Goal: Complete application form

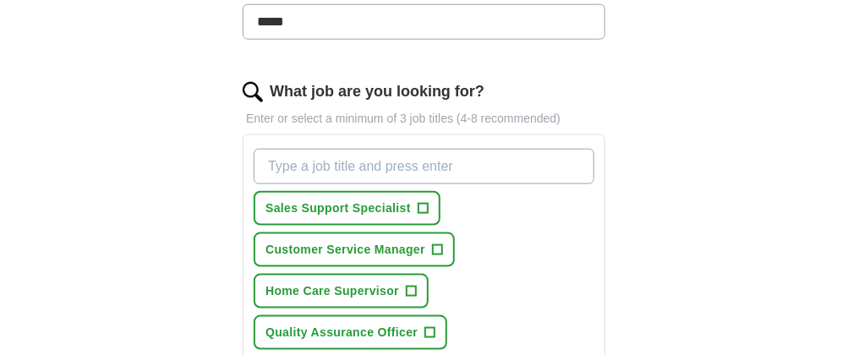
scroll to position [507, 0]
click at [446, 163] on input "What job are you looking for?" at bounding box center [424, 168] width 341 height 36
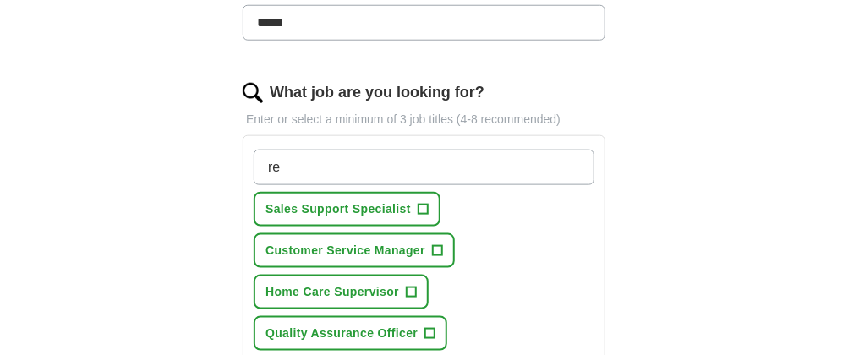
type input "r"
type input "customer service agent"
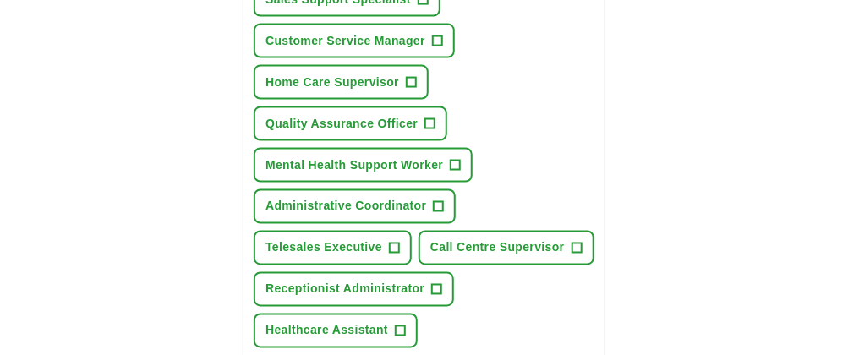
scroll to position [761, 0]
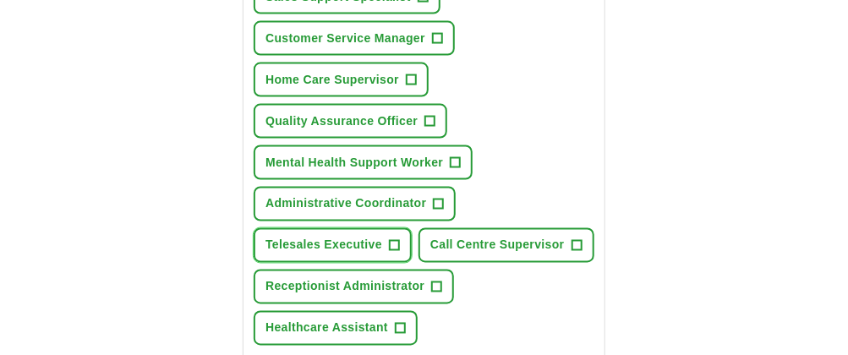
click at [393, 239] on span "+" at bounding box center [395, 246] width 10 height 14
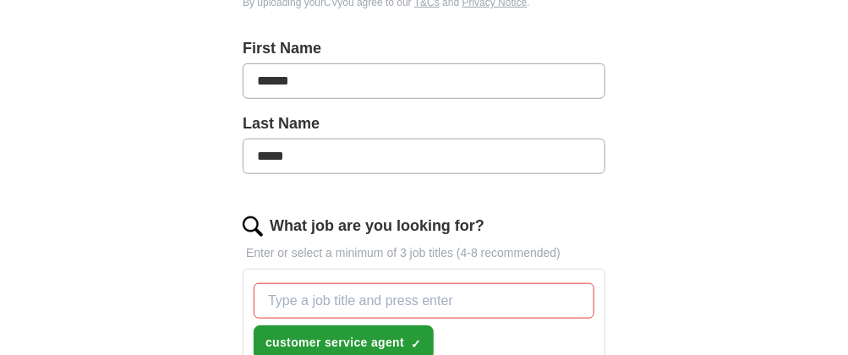
scroll to position [507, 0]
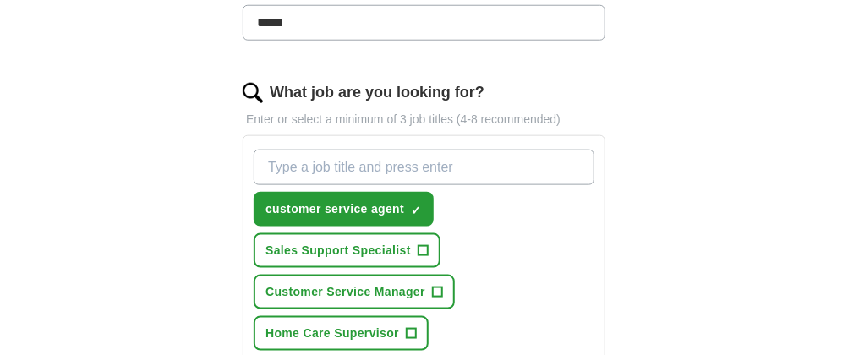
click at [440, 165] on input "What job are you looking for?" at bounding box center [424, 168] width 341 height 36
type input "mental health support assistant"
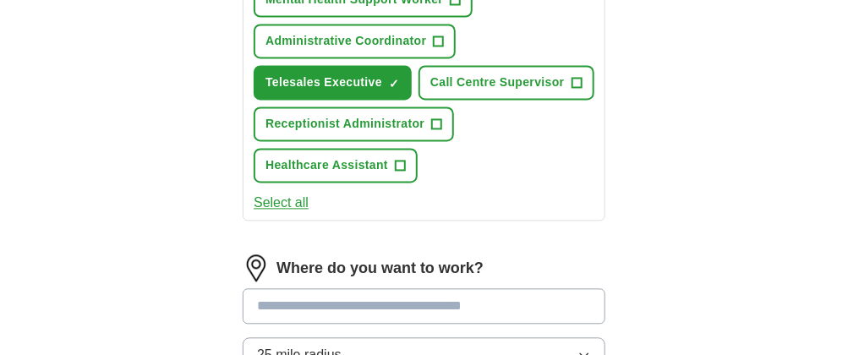
scroll to position [1099, 0]
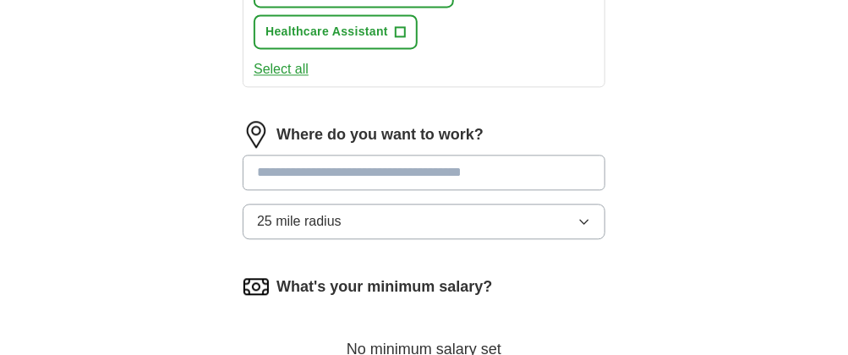
click at [492, 155] on input at bounding box center [424, 173] width 363 height 36
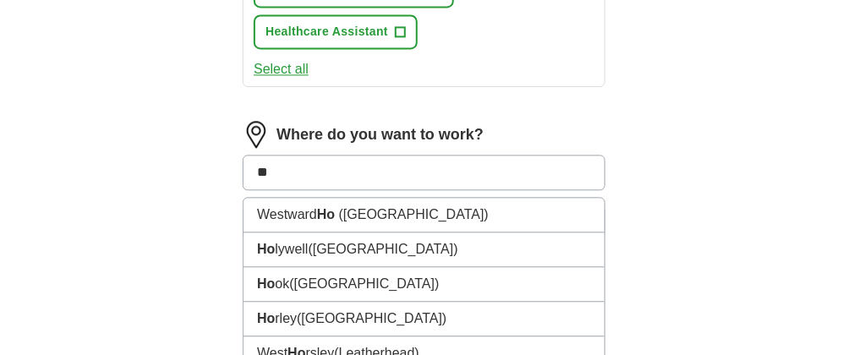
type input "*"
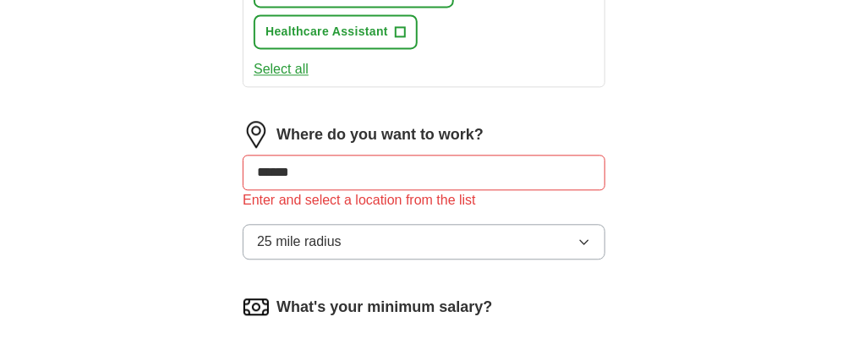
click at [587, 209] on div "Where do you want to work? ****** Enter and select a location from the list 25 …" at bounding box center [424, 197] width 363 height 152
click at [314, 171] on input "******" at bounding box center [424, 173] width 363 height 36
type input "*"
click at [586, 235] on icon "button" at bounding box center [584, 242] width 14 height 14
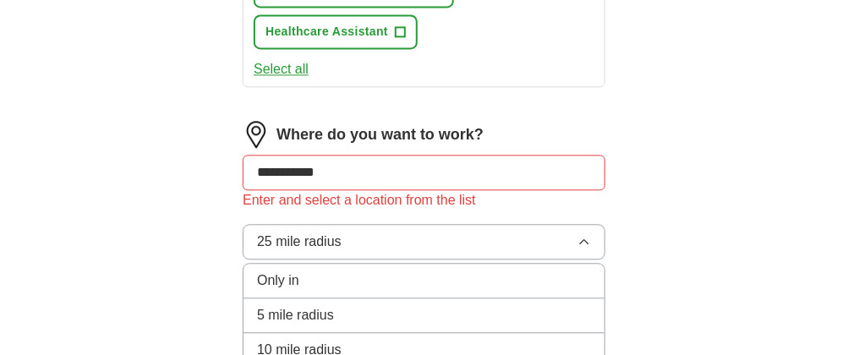
click at [323, 271] on div "Only in" at bounding box center [424, 281] width 334 height 20
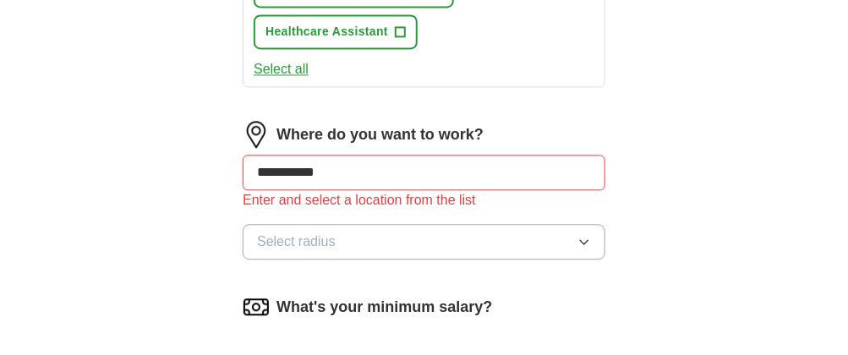
click at [581, 235] on icon "button" at bounding box center [584, 242] width 14 height 14
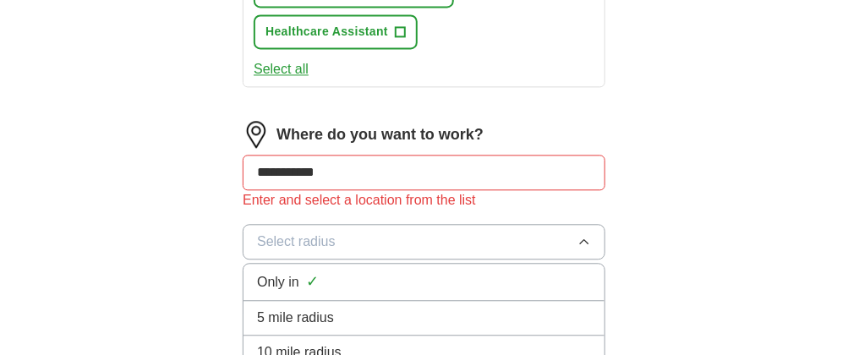
click at [314, 308] on span "5 mile radius" at bounding box center [295, 318] width 77 height 20
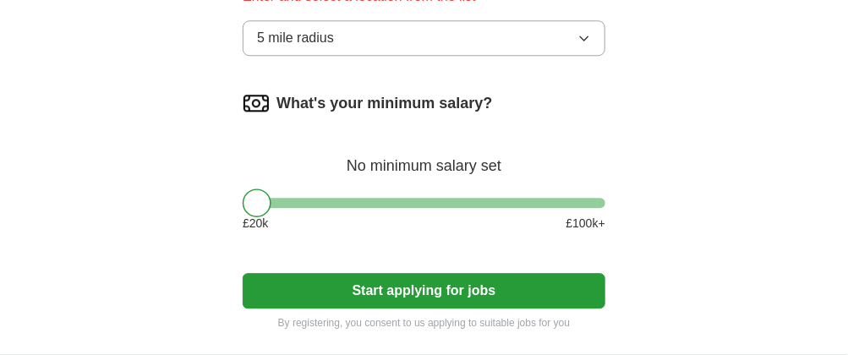
scroll to position [1353, 0]
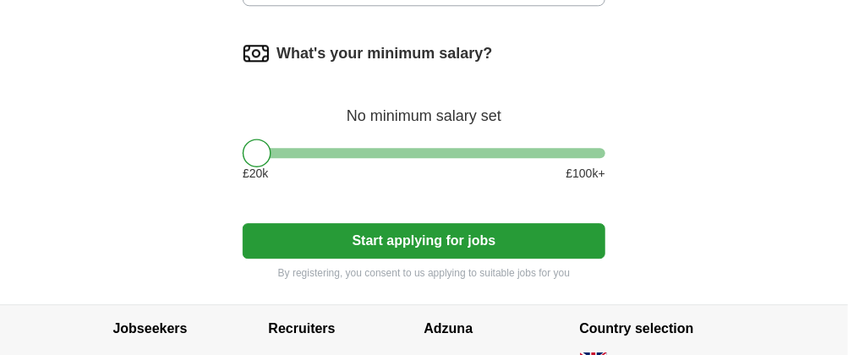
click at [281, 145] on div "What's your minimum salary? No minimum salary set £ 20 k £ 100 k+" at bounding box center [424, 118] width 363 height 156
click at [272, 148] on div at bounding box center [424, 153] width 363 height 10
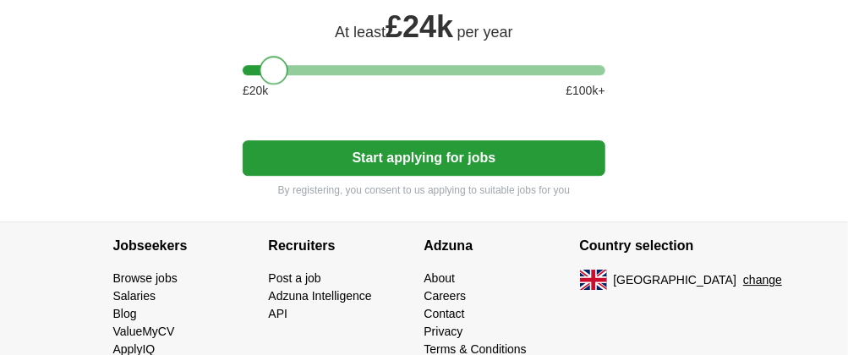
scroll to position [1437, 0]
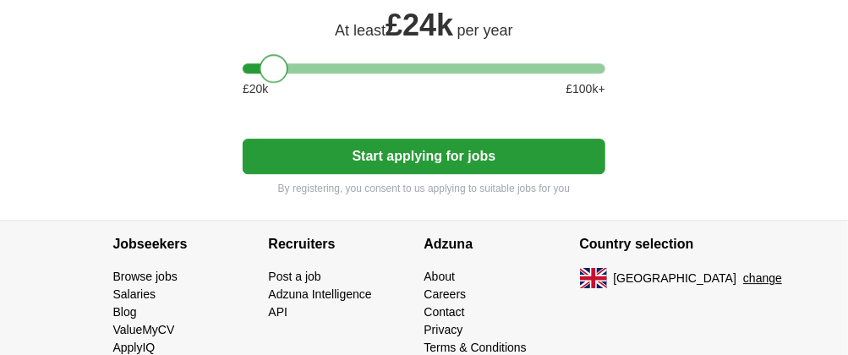
click at [432, 142] on button "Start applying for jobs" at bounding box center [424, 157] width 363 height 36
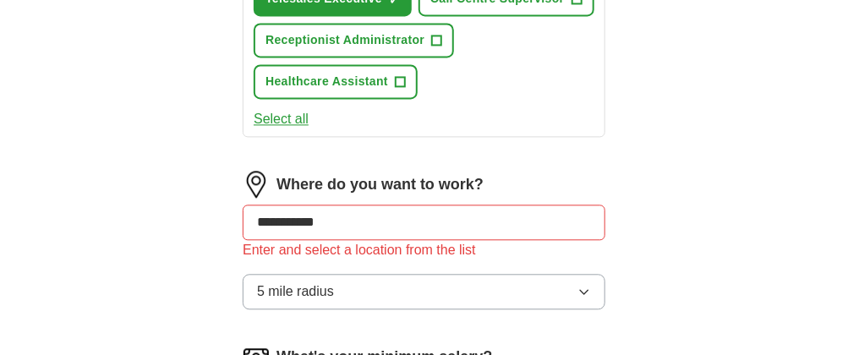
scroll to position [1050, 0]
click at [280, 212] on input "**********" at bounding box center [424, 222] width 363 height 36
type input "**********"
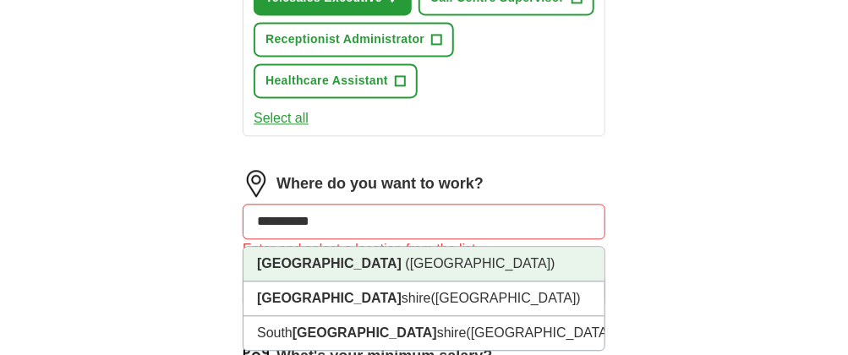
click at [460, 247] on li "[GEOGRAPHIC_DATA] ([GEOGRAPHIC_DATA])" at bounding box center [423, 264] width 361 height 35
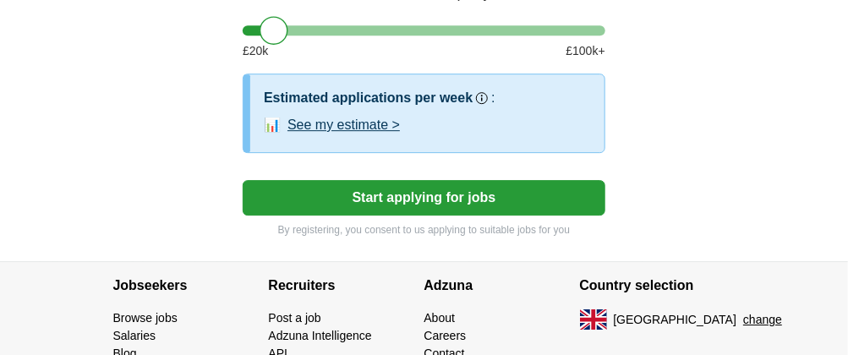
scroll to position [1472, 0]
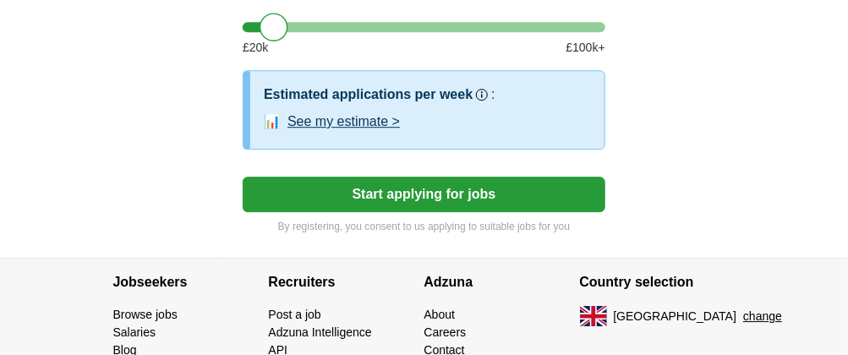
click at [491, 191] on button "Start applying for jobs" at bounding box center [424, 195] width 363 height 36
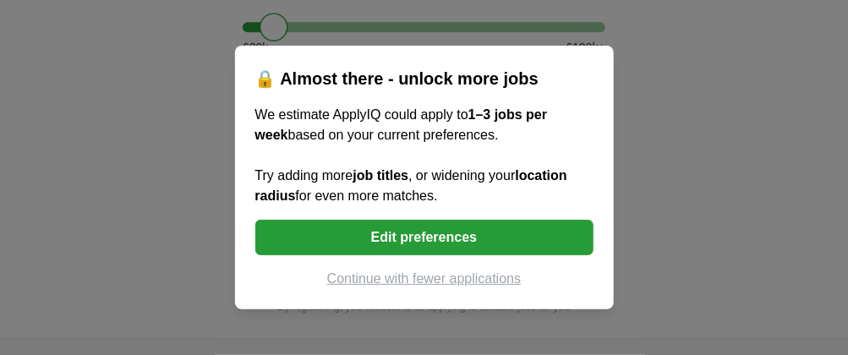
click at [478, 239] on button "Edit preferences" at bounding box center [424, 238] width 338 height 36
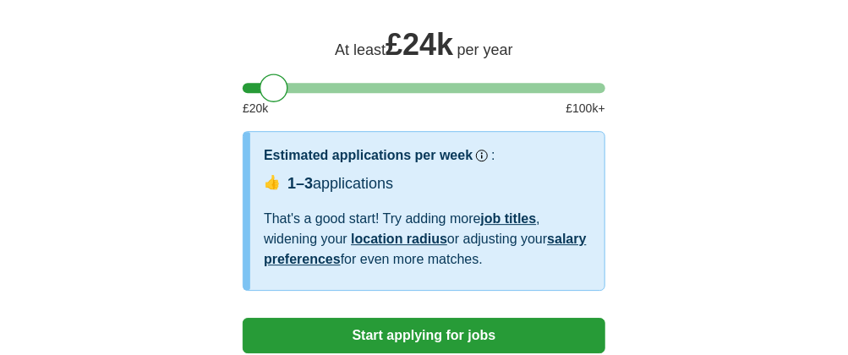
scroll to position [1458, 0]
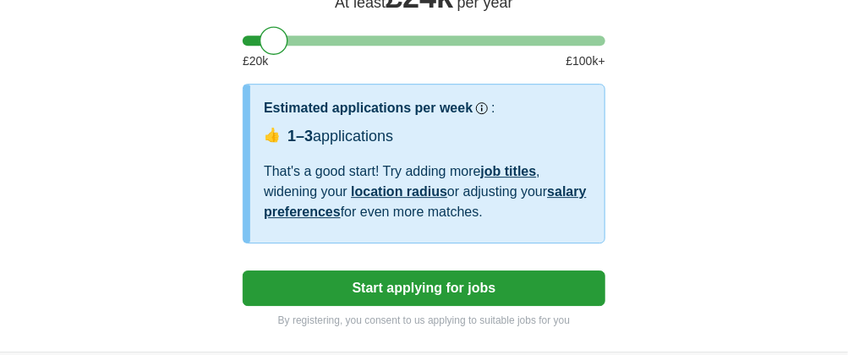
click at [511, 164] on link "job titles" at bounding box center [509, 171] width 56 height 14
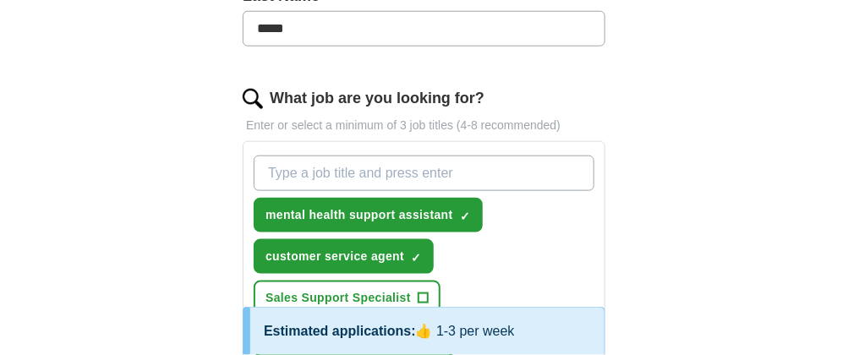
scroll to position [500, 0]
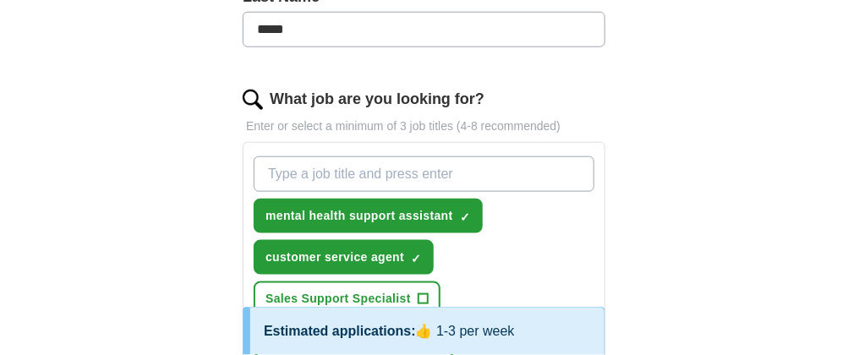
click at [462, 164] on input "What job are you looking for?" at bounding box center [424, 174] width 341 height 36
type input "Remote Home Worker"
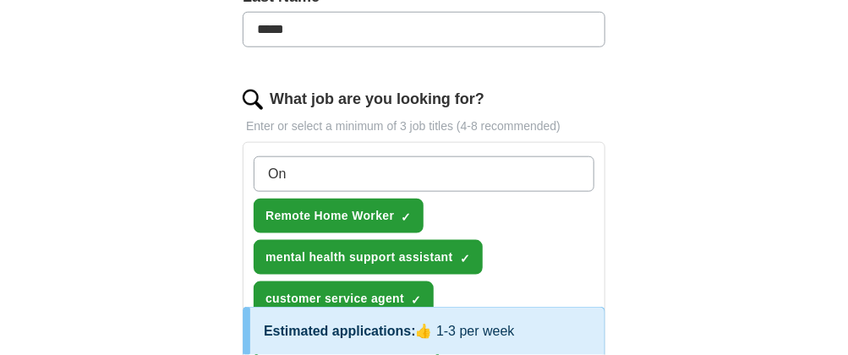
type input "O"
type input "Remote Online Support Asistant"
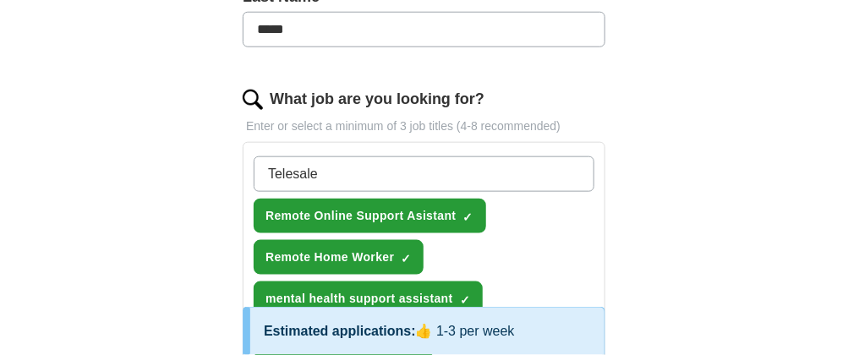
type input "Telesales"
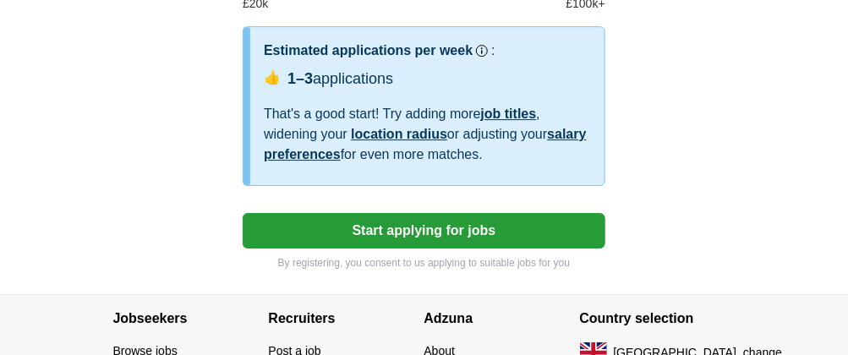
scroll to position [1599, 0]
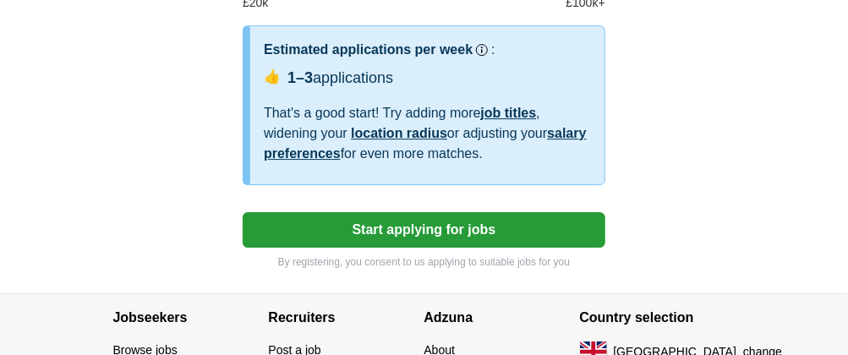
click at [394, 212] on button "Start applying for jobs" at bounding box center [424, 230] width 363 height 36
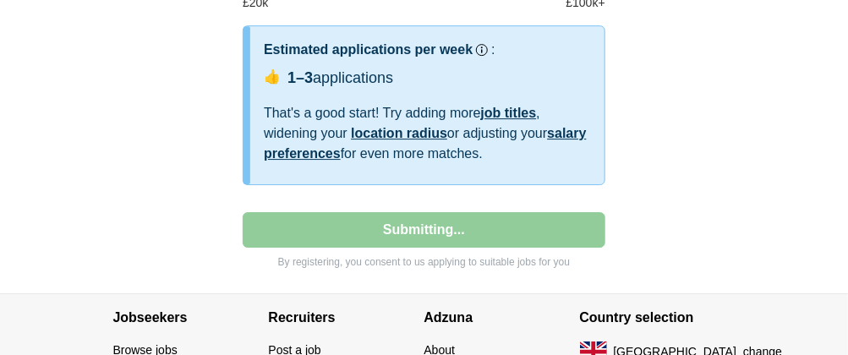
select select "**"
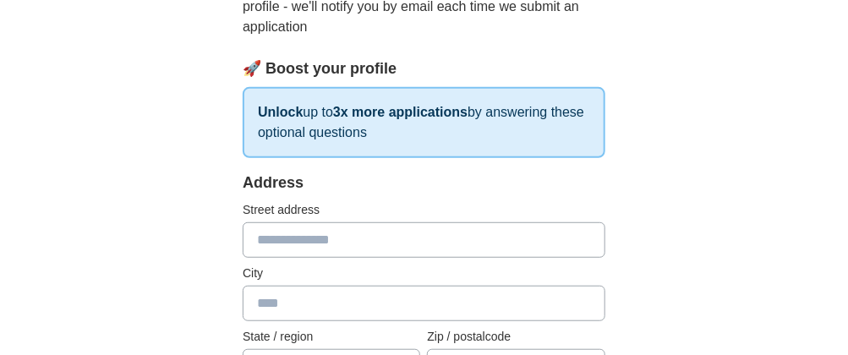
scroll to position [253, 0]
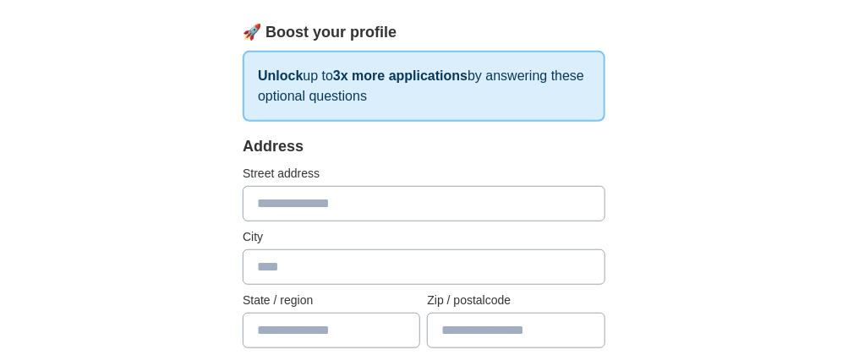
click at [391, 203] on input "text" at bounding box center [424, 204] width 363 height 36
type input "**********"
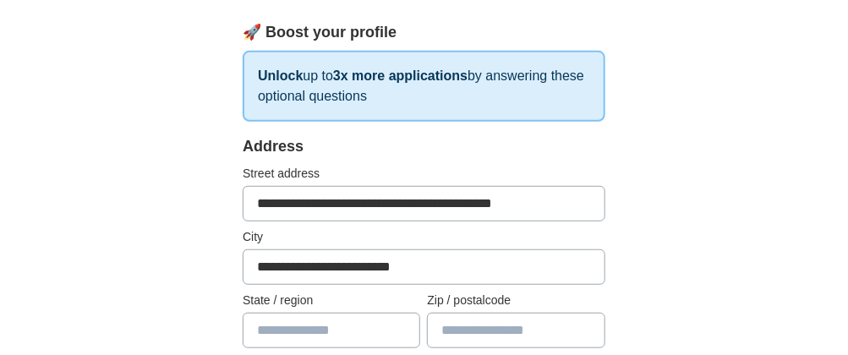
type input "**********"
type input "*******"
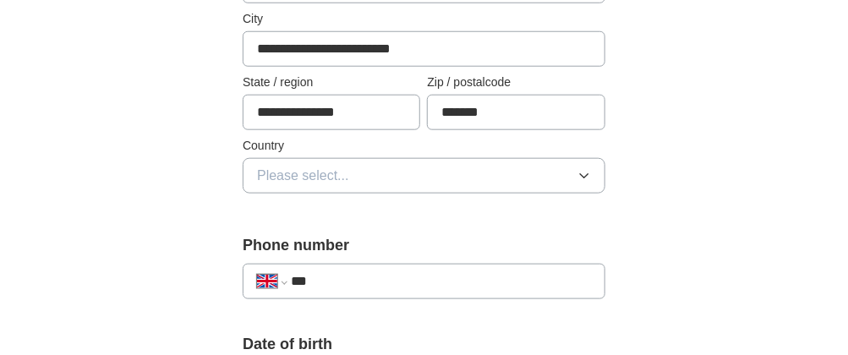
scroll to position [591, 0]
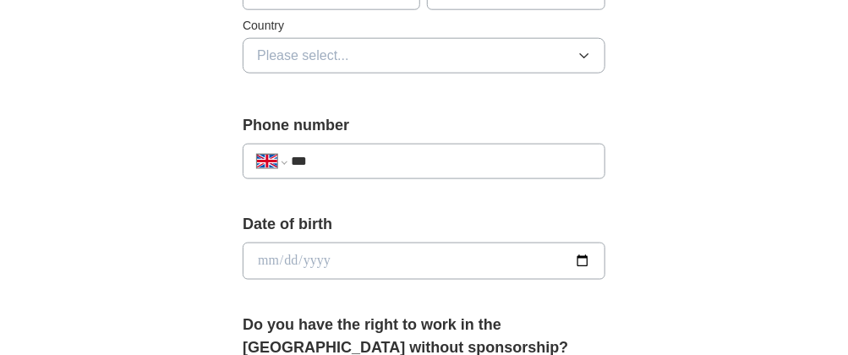
click at [580, 51] on icon "button" at bounding box center [584, 56] width 14 height 14
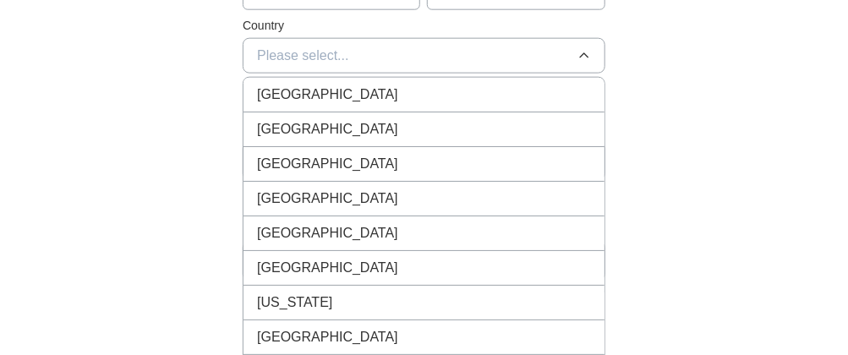
drag, startPoint x: 413, startPoint y: 80, endPoint x: 644, endPoint y: 86, distance: 230.8
click at [413, 85] on div "[GEOGRAPHIC_DATA]" at bounding box center [424, 95] width 334 height 20
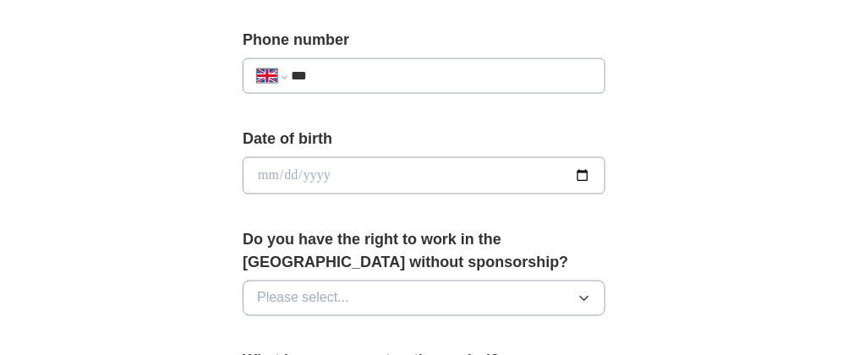
click at [386, 71] on input "***" at bounding box center [441, 76] width 300 height 20
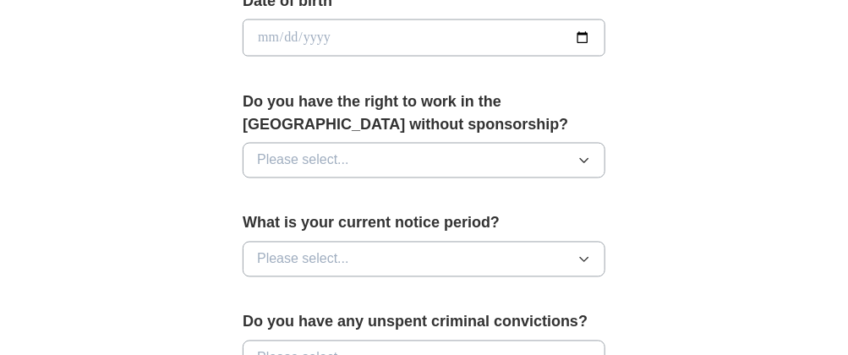
scroll to position [845, 0]
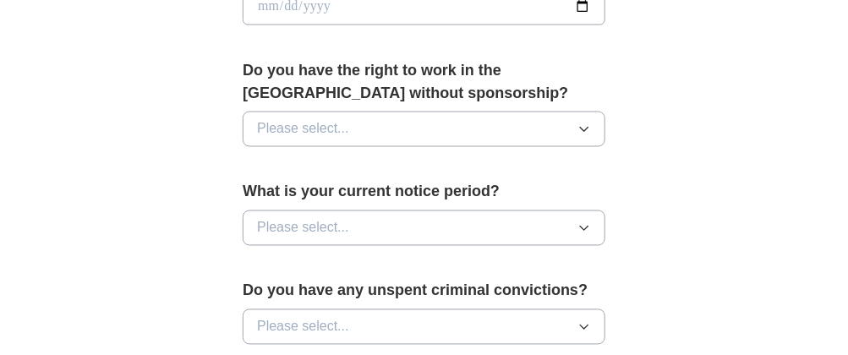
type input "**********"
click at [587, 129] on button "Please select..." at bounding box center [424, 130] width 363 height 36
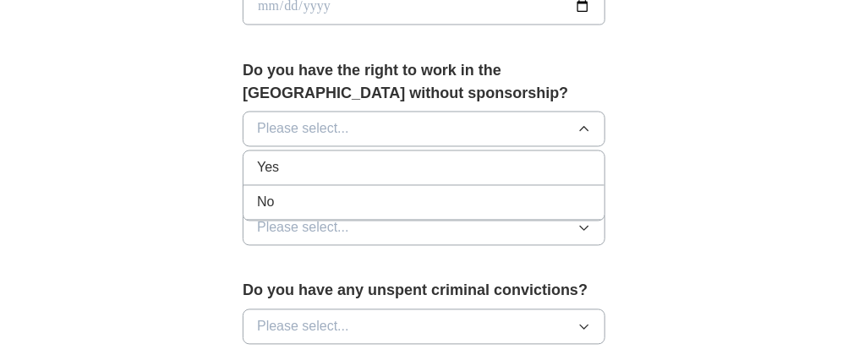
click at [283, 161] on div "Yes" at bounding box center [424, 168] width 334 height 20
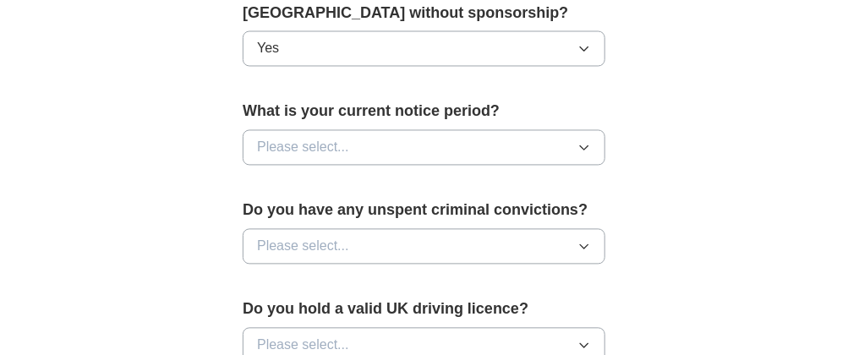
scroll to position [929, 0]
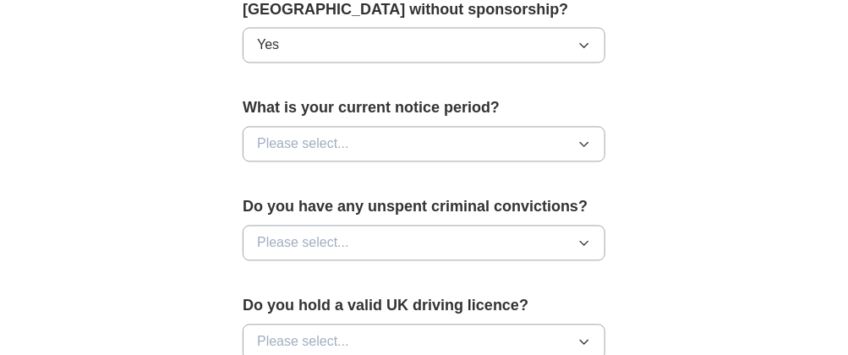
click at [586, 143] on icon "button" at bounding box center [584, 145] width 8 height 4
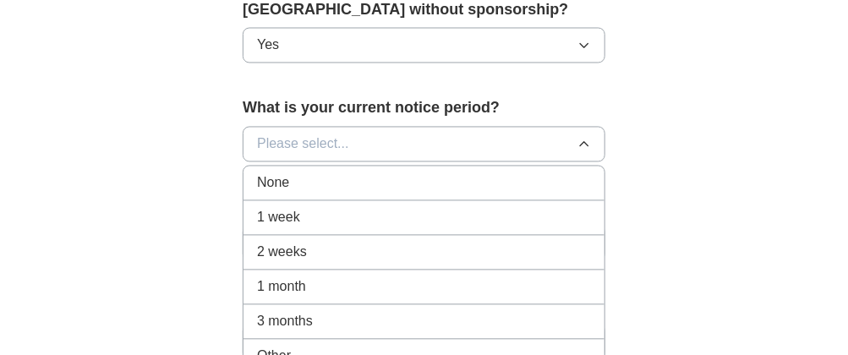
click at [327, 176] on div "None" at bounding box center [424, 183] width 334 height 20
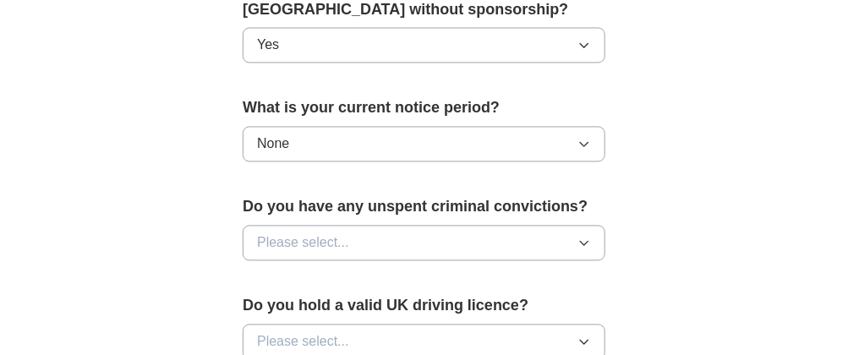
click at [583, 237] on icon "button" at bounding box center [584, 244] width 14 height 14
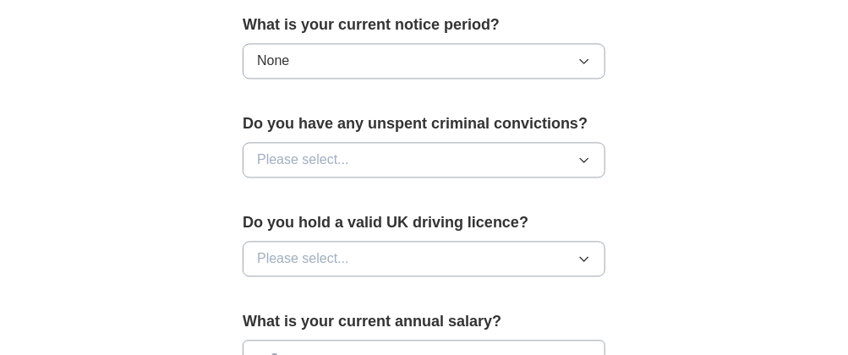
scroll to position [1014, 0]
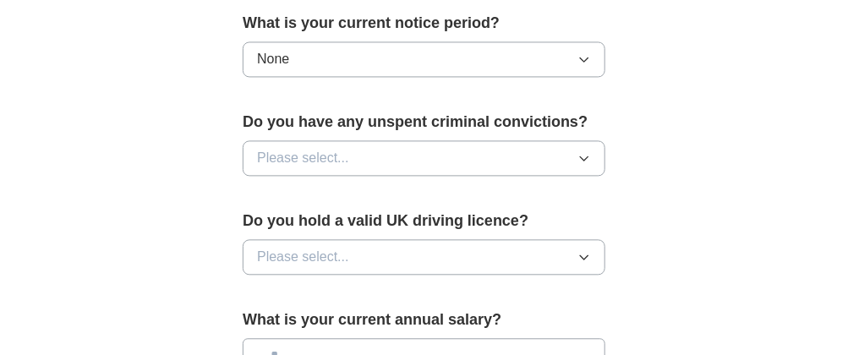
click at [584, 151] on icon "button" at bounding box center [584, 158] width 14 height 14
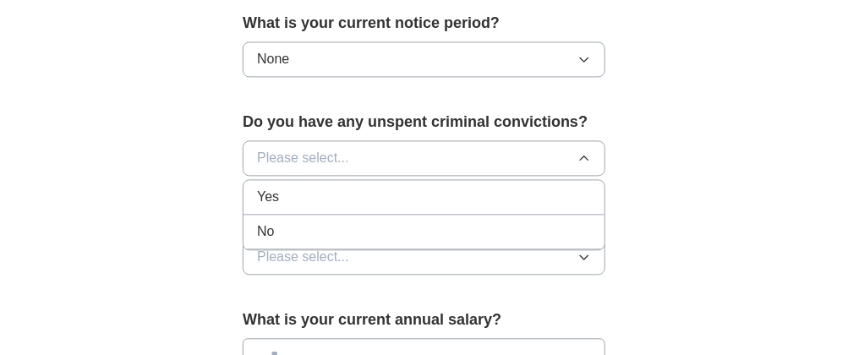
click at [271, 222] on span "No" at bounding box center [265, 231] width 17 height 20
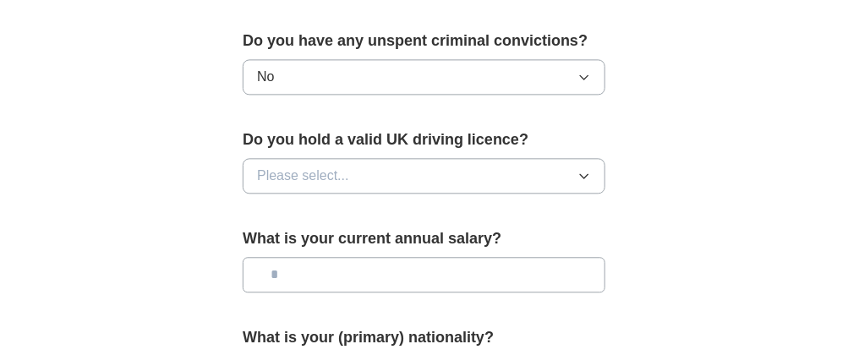
scroll to position [1099, 0]
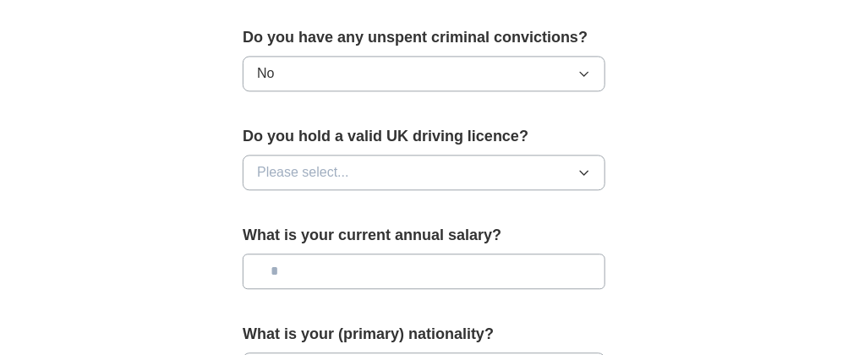
click at [580, 172] on button "Please select..." at bounding box center [424, 173] width 363 height 36
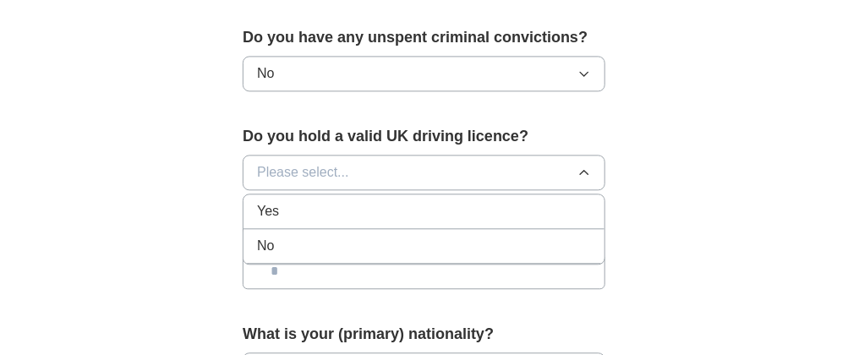
click at [363, 238] on div "No" at bounding box center [424, 246] width 334 height 20
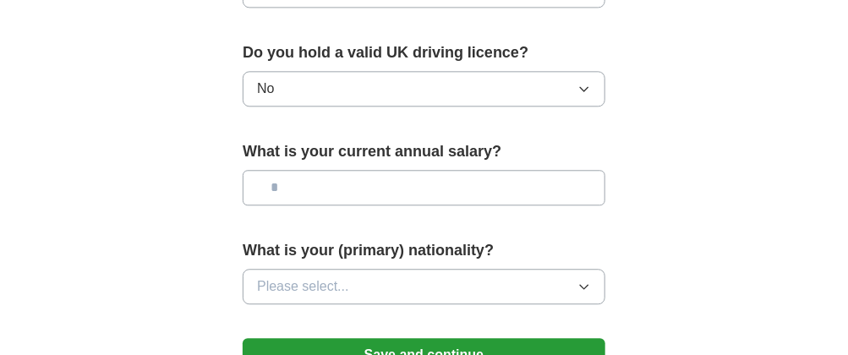
scroll to position [1183, 0]
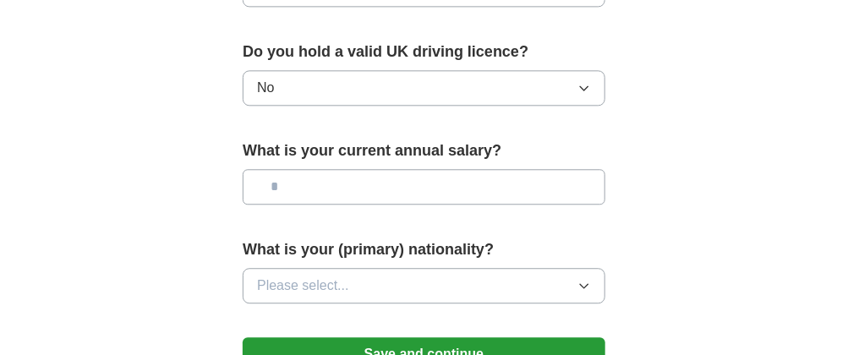
click at [544, 189] on input "text" at bounding box center [424, 187] width 363 height 36
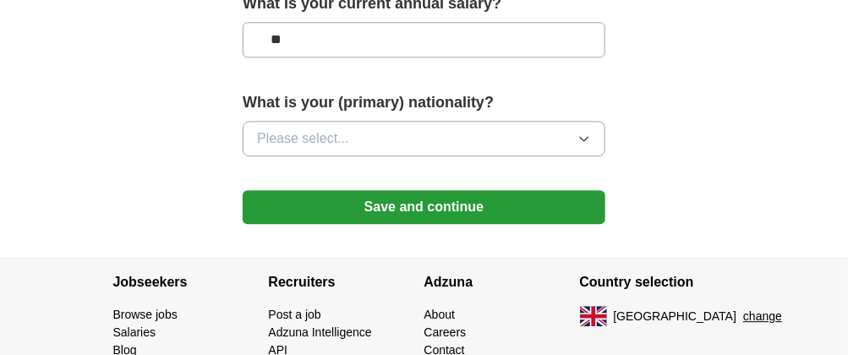
scroll to position [1353, 0]
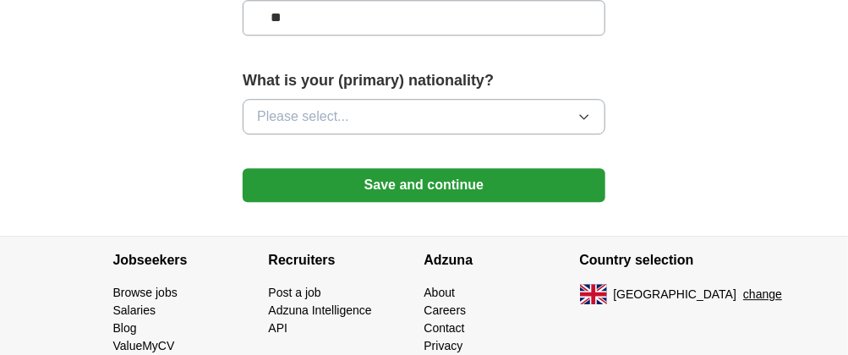
type input "**"
click at [587, 115] on icon "button" at bounding box center [584, 117] width 8 height 4
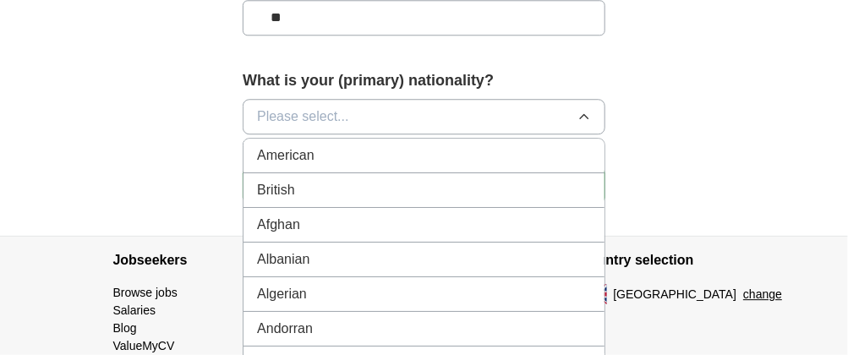
click at [274, 180] on span "British" at bounding box center [275, 190] width 37 height 20
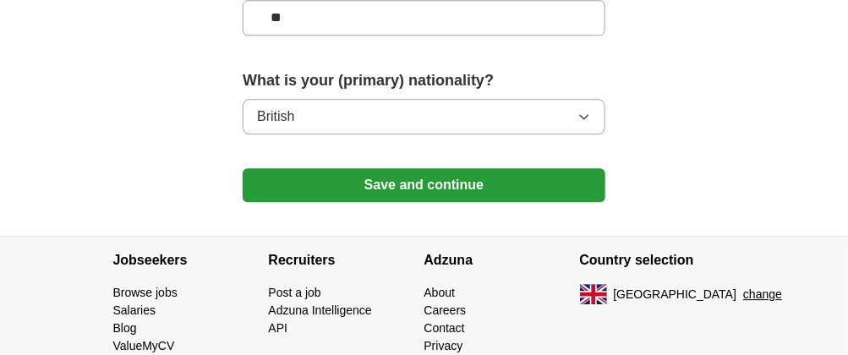
click at [444, 172] on button "Save and continue" at bounding box center [424, 185] width 363 height 34
